Goal: Book appointment/travel/reservation

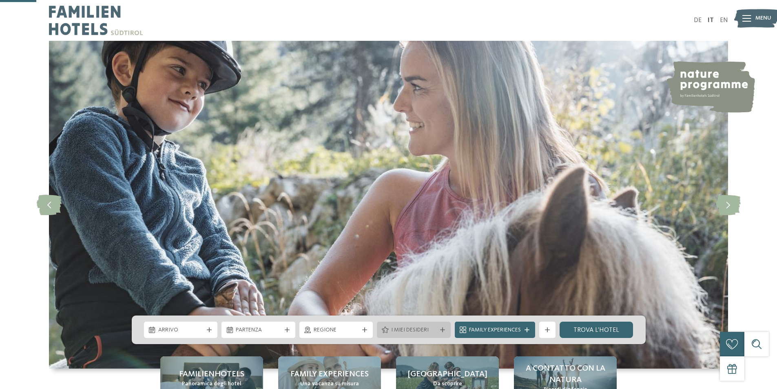
scroll to position [163, 0]
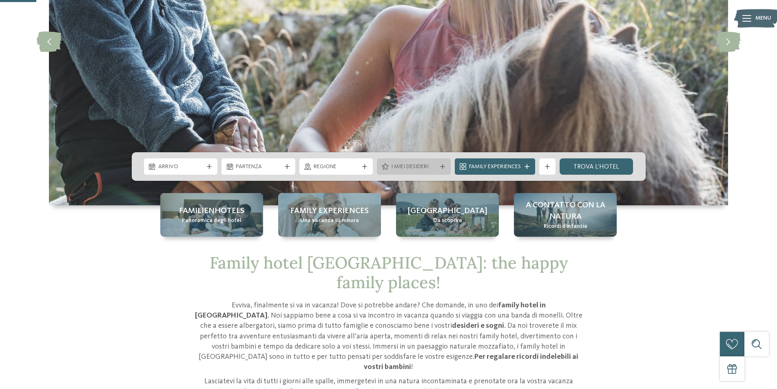
click at [426, 173] on div "I miei desideri" at bounding box center [414, 166] width 74 height 16
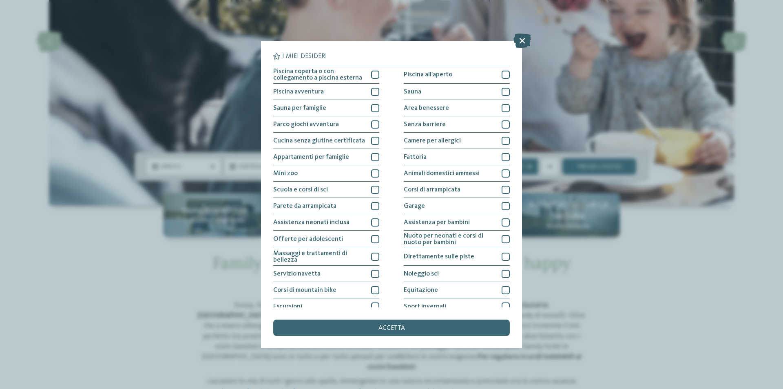
click at [522, 41] on icon at bounding box center [523, 40] width 18 height 14
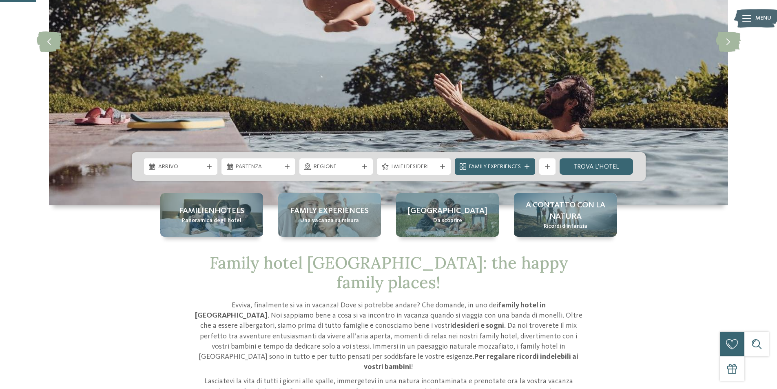
click at [209, 170] on div "Arrivo" at bounding box center [181, 166] width 74 height 16
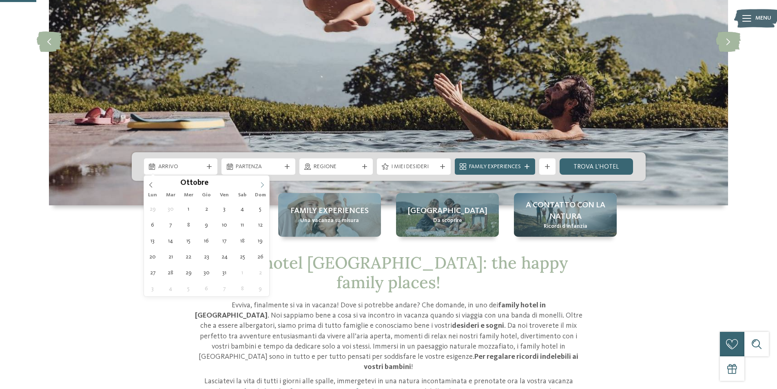
click at [265, 185] on icon at bounding box center [263, 185] width 6 height 6
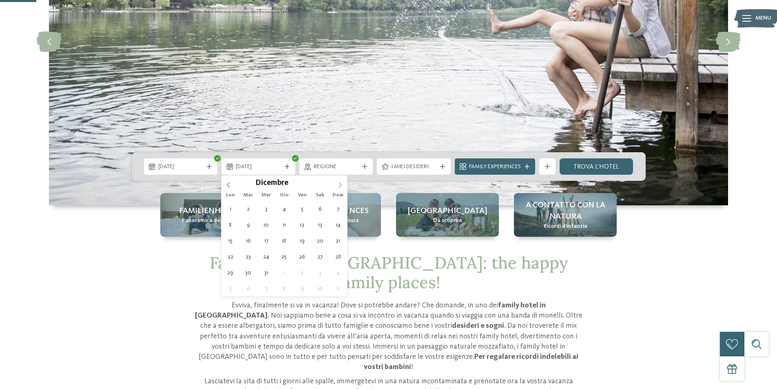
click at [339, 185] on icon at bounding box center [340, 185] width 6 height 6
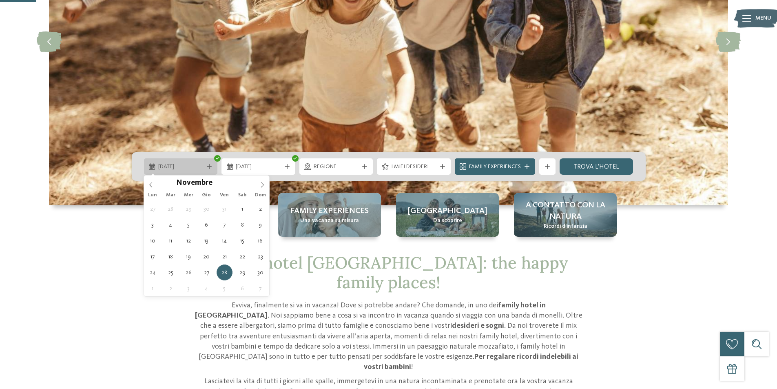
click at [211, 166] on icon at bounding box center [209, 166] width 5 height 5
click at [264, 189] on span at bounding box center [262, 182] width 14 height 14
type div "[DATE]"
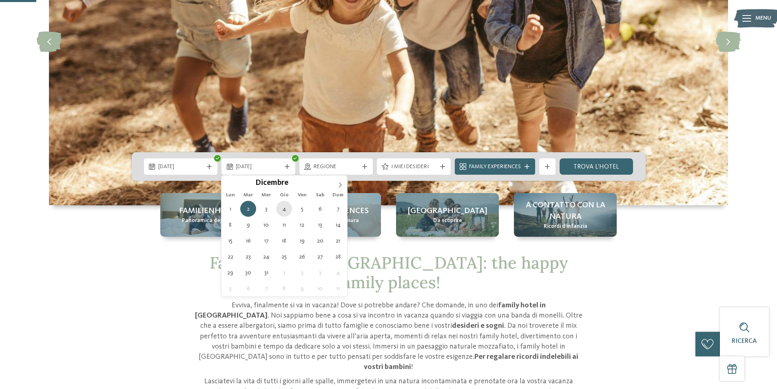
type div "[DATE]"
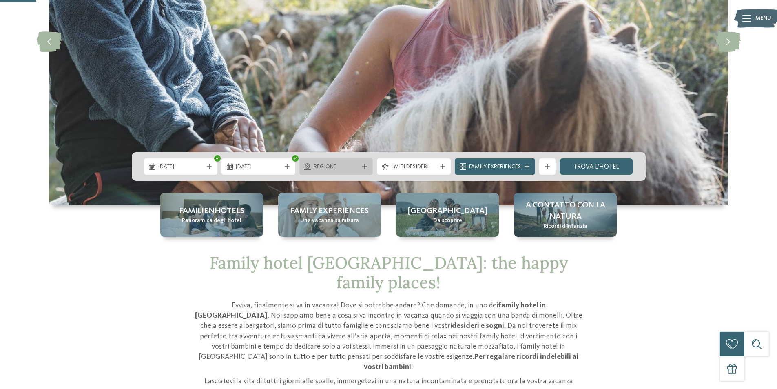
click at [314, 162] on div "Regione" at bounding box center [336, 166] width 49 height 9
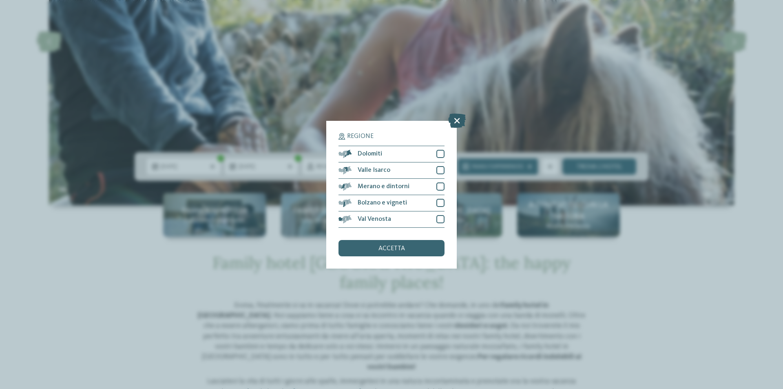
click at [458, 124] on icon at bounding box center [457, 120] width 18 height 14
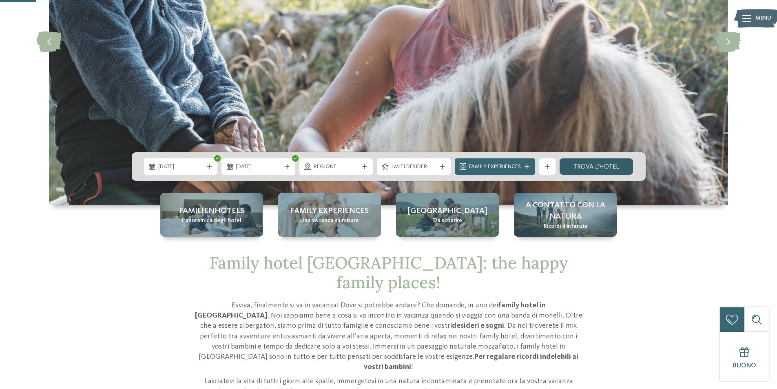
click at [589, 165] on link "trova l’hotel" at bounding box center [597, 166] width 74 height 16
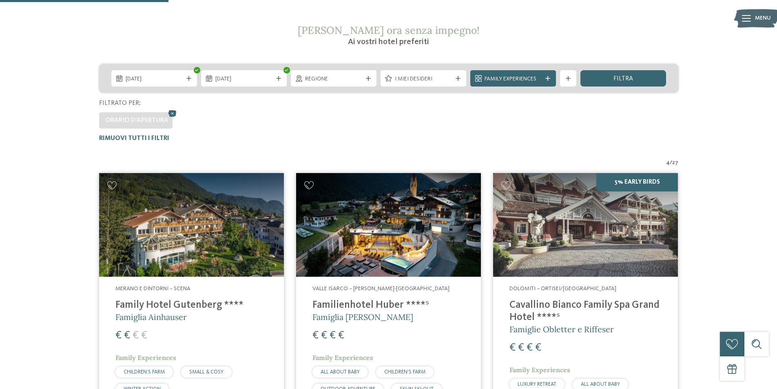
scroll to position [145, 0]
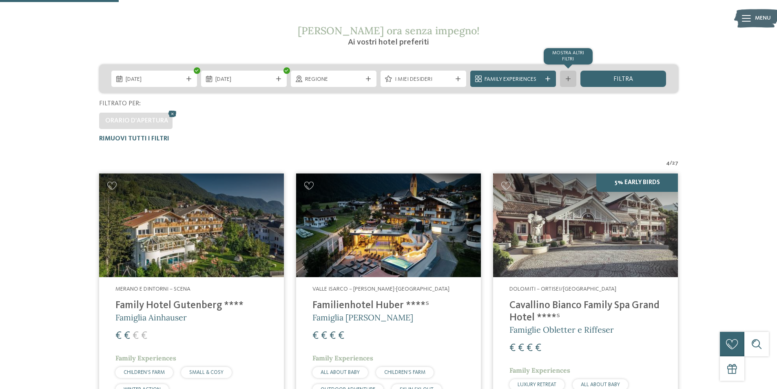
click at [569, 78] on icon at bounding box center [568, 78] width 5 height 5
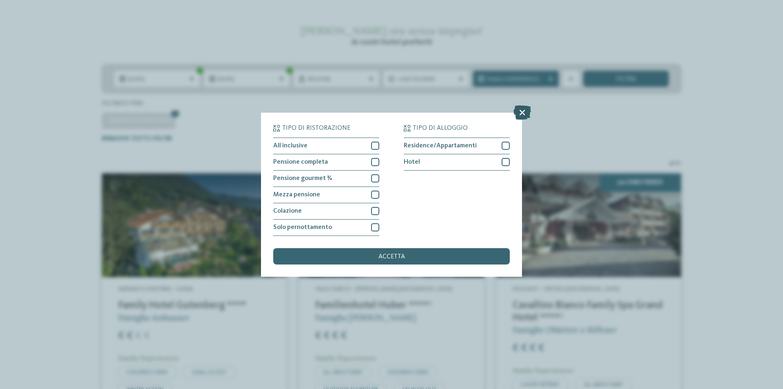
click at [522, 114] on icon at bounding box center [523, 112] width 18 height 14
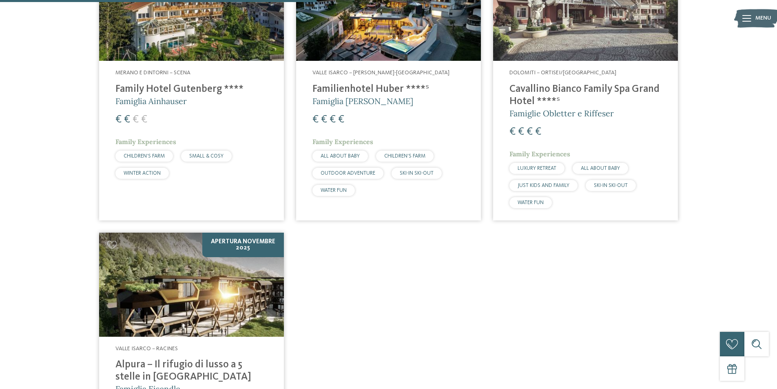
scroll to position [268, 0]
